Goal: Information Seeking & Learning: Find specific fact

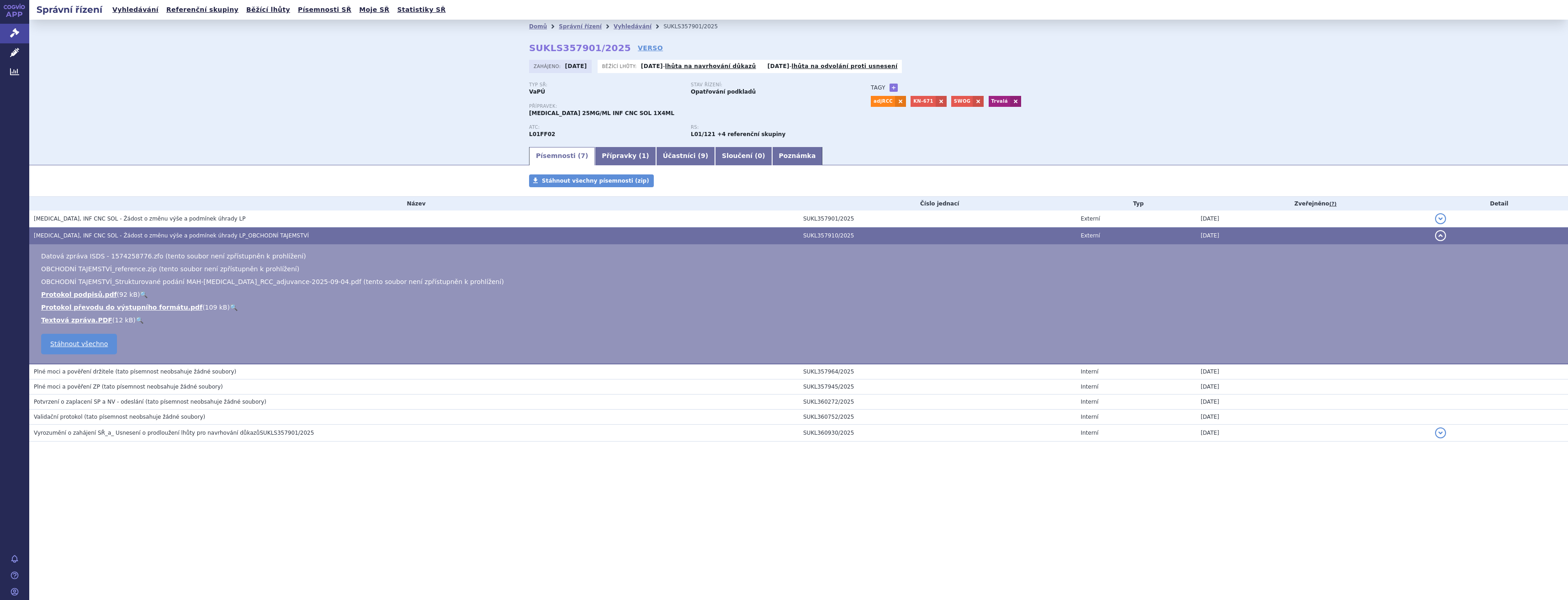
click at [19, 21] on link "APP" at bounding box center [15, 12] width 29 height 24
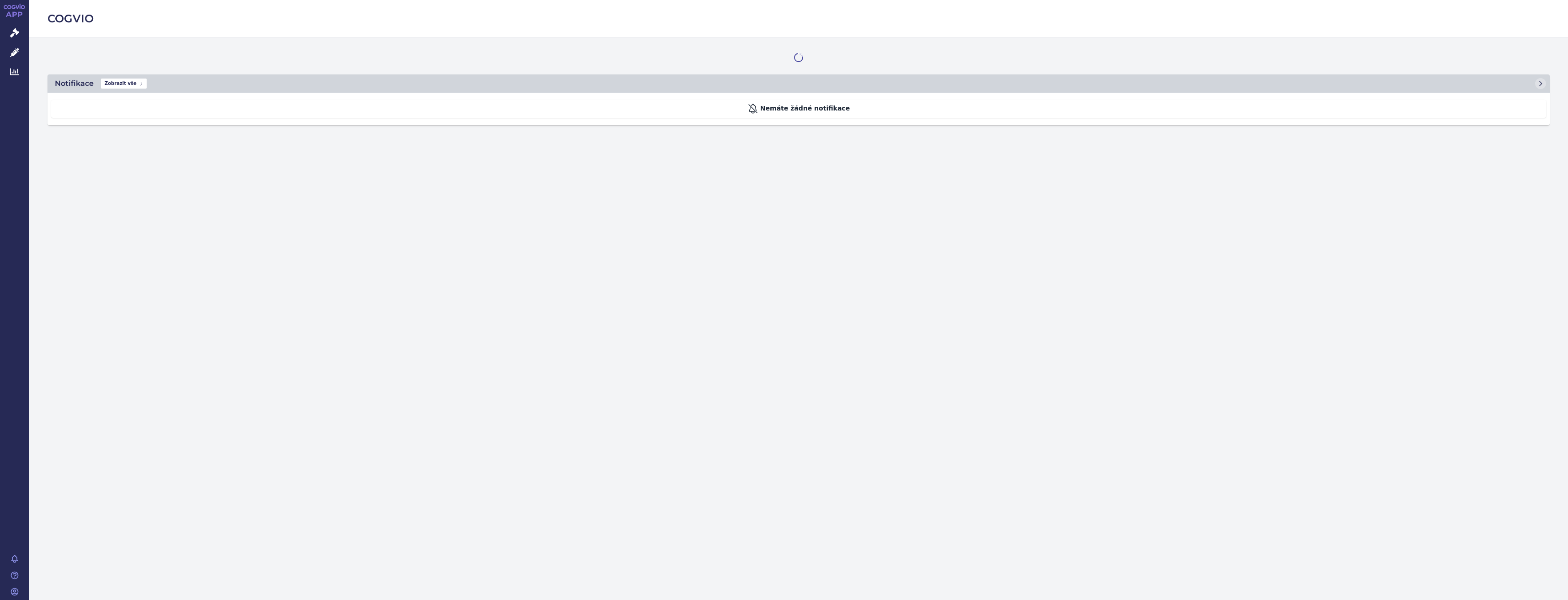
click at [13, 32] on icon at bounding box center [15, 33] width 9 height 9
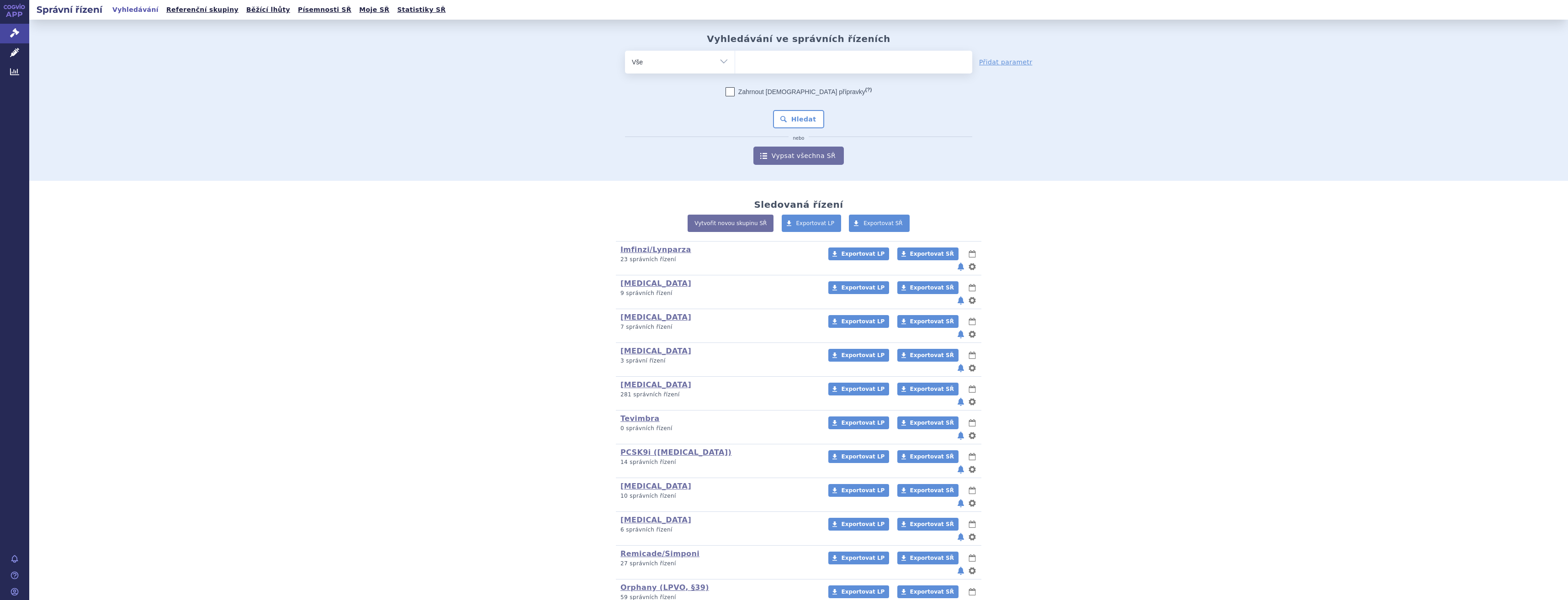
click at [811, 74] on form "odstranit Vše Spisová značka Typ SŘ (?) Hledat" at bounding box center [799, 107] width 348 height 114
click at [813, 64] on ul at bounding box center [854, 60] width 237 height 19
click at [735, 64] on select at bounding box center [735, 62] width 1 height 23
type input "win"
type input "winre"
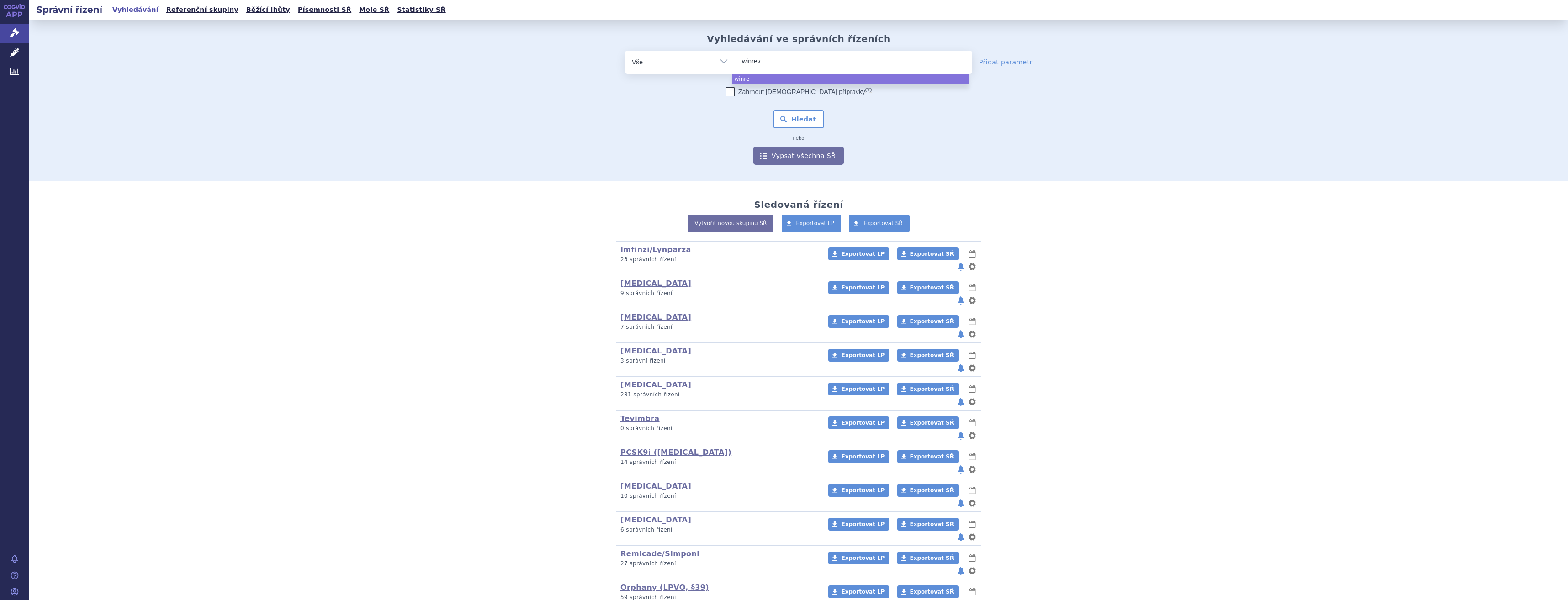
type input "winreva"
type input "winrevair"
select select "winrevair"
click at [810, 123] on button "Hledat" at bounding box center [799, 119] width 52 height 19
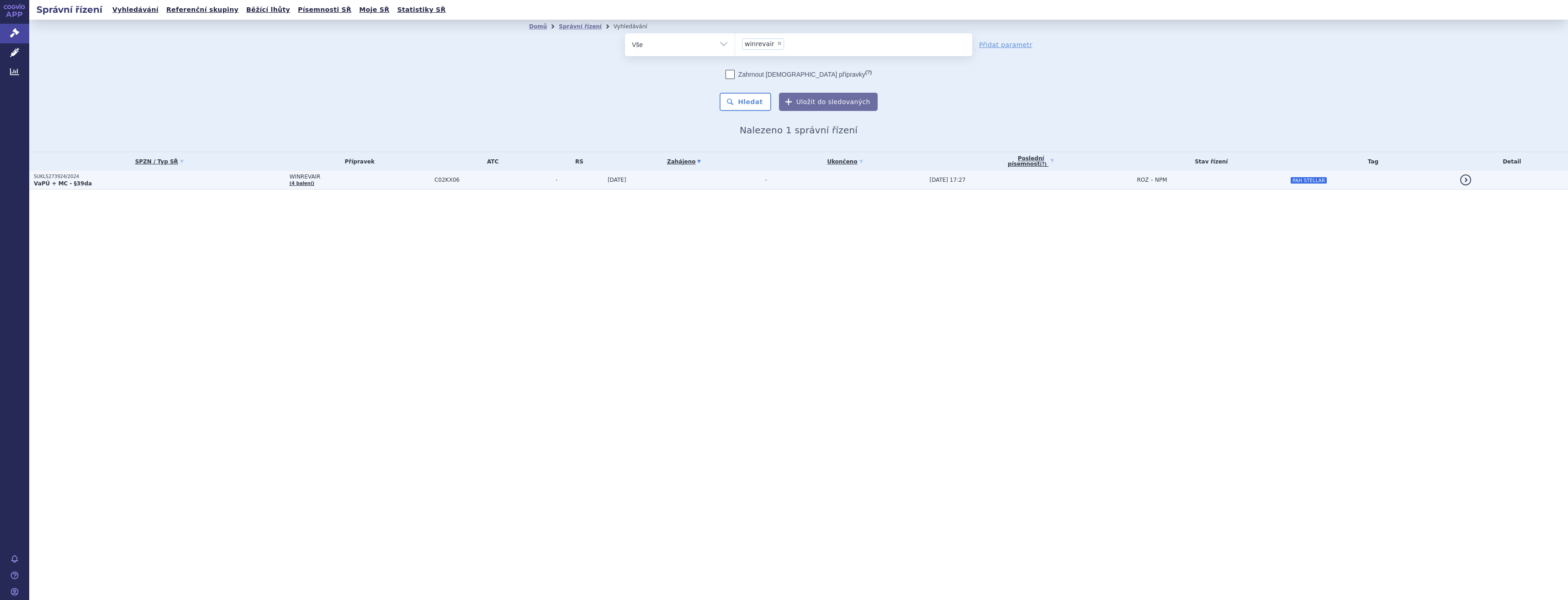
click at [790, 180] on td "-" at bounding box center [843, 180] width 164 height 19
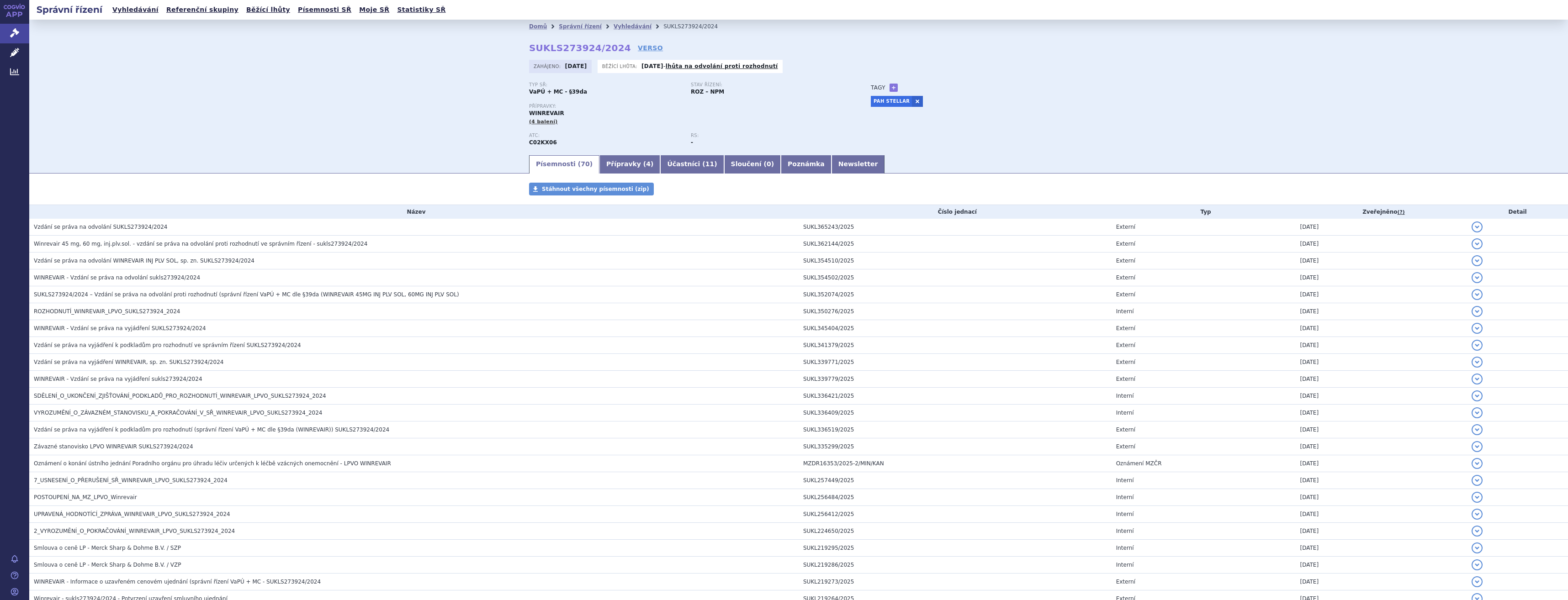
click at [557, 50] on strong "SUKLS273924/2024" at bounding box center [580, 48] width 102 height 11
drag, startPoint x: 610, startPoint y: 50, endPoint x: 508, endPoint y: 55, distance: 102.1
click at [511, 55] on div "Domů Správní řízení Vyhledávání SUKLS273924/2024 SUKLS273924/2024 VERSO [GEOGRA…" at bounding box center [799, 93] width 576 height 121
copy strong "SUKLS273924/2024"
